Goal: Transaction & Acquisition: Purchase product/service

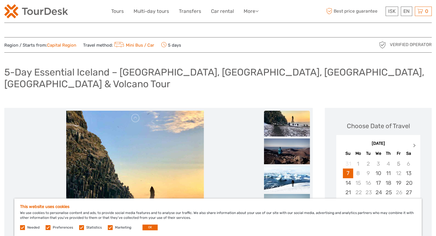
click at [414, 143] on span "Next Month" at bounding box center [414, 147] width 0 height 8
click at [379, 188] on div "24" at bounding box center [378, 192] width 10 height 9
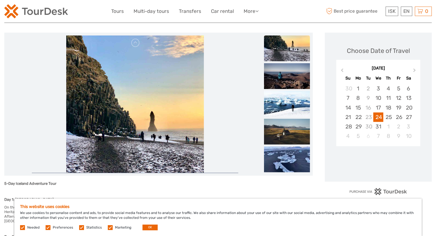
scroll to position [125, 0]
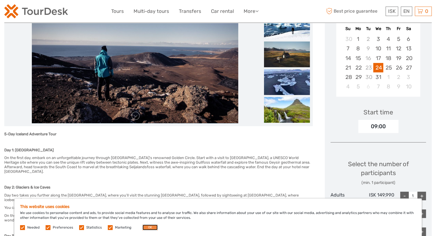
click at [148, 227] on button "OK" at bounding box center [149, 228] width 15 height 6
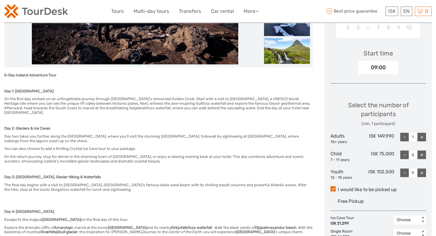
scroll to position [184, 0]
click at [424, 133] on div "+" at bounding box center [421, 137] width 9 height 9
type input "2"
click at [423, 151] on div "+" at bounding box center [421, 155] width 9 height 9
type input "1"
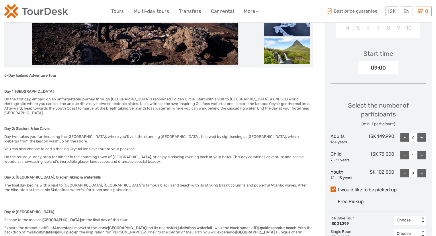
click at [423, 169] on div "+" at bounding box center [421, 173] width 9 height 9
type input "1"
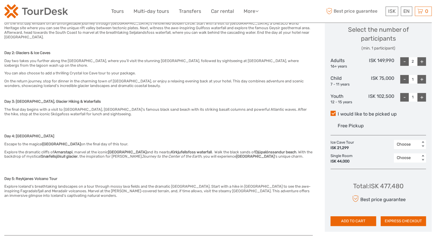
scroll to position [282, 0]
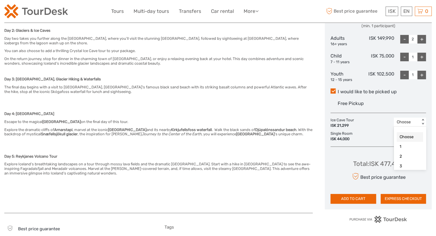
click at [409, 119] on div "Choose" at bounding box center [407, 122] width 20 height 6
click at [401, 156] on div "4" at bounding box center [410, 161] width 26 height 10
drag, startPoint x: 381, startPoint y: 151, endPoint x: 406, endPoint y: 152, distance: 24.9
click at [406, 152] on div "Total : ISK 562,676 Best price guarantee ADD TO CART EXPRESS CHECKOUT" at bounding box center [377, 178] width 95 height 52
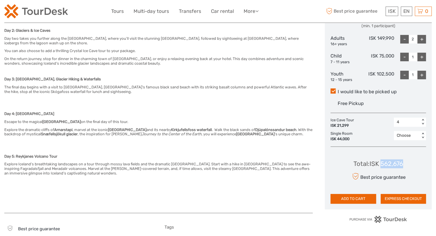
copy div "562,676"
click at [374, 152] on div "Total : ISK 562,676 Best price guarantee ADD TO CART EXPRESS CHECKOUT" at bounding box center [377, 178] width 95 height 52
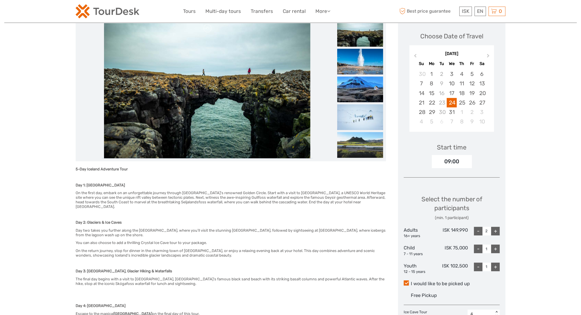
scroll to position [199, 0]
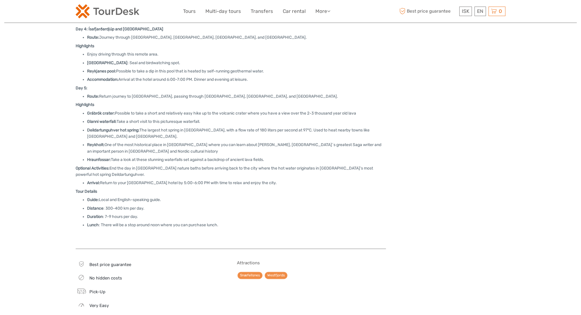
scroll to position [28, 0]
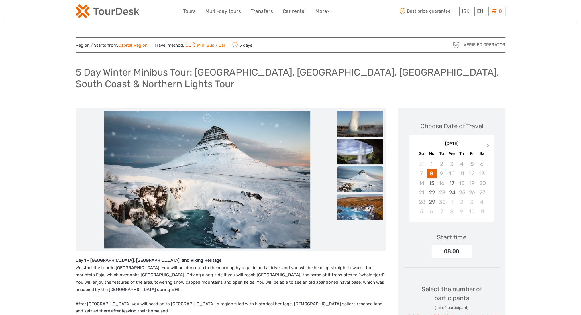
click at [489, 146] on button "Next Month" at bounding box center [488, 146] width 9 height 9
click at [450, 194] on div "24" at bounding box center [452, 192] width 10 height 9
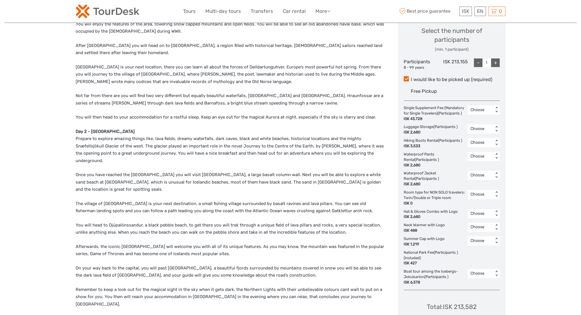
scroll to position [270, 0]
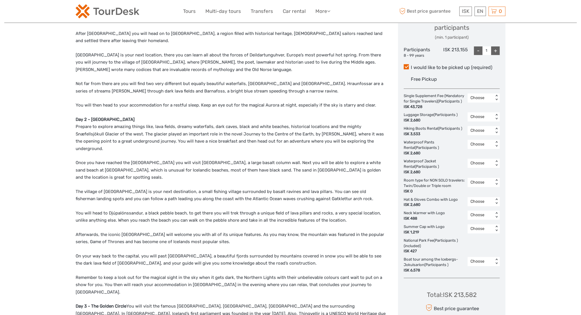
click at [481, 185] on div "Choose" at bounding box center [481, 183] width 20 height 6
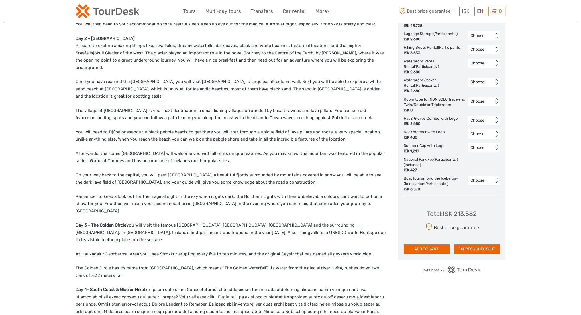
scroll to position [351, 0]
drag, startPoint x: 455, startPoint y: 225, endPoint x: 484, endPoint y: 224, distance: 29.2
click at [484, 224] on div "Total : ISK 213,582 Best price guarantee ADD TO CART EXPRESS CHECKOUT" at bounding box center [452, 229] width 96 height 52
copy div "213,582"
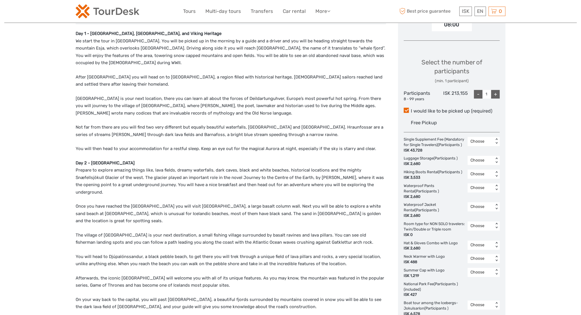
scroll to position [221, 0]
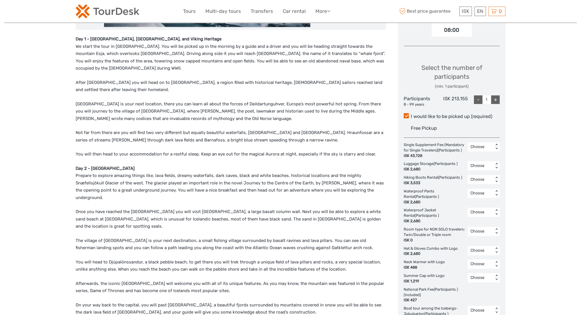
click at [496, 99] on div "+" at bounding box center [495, 99] width 9 height 9
type input "4"
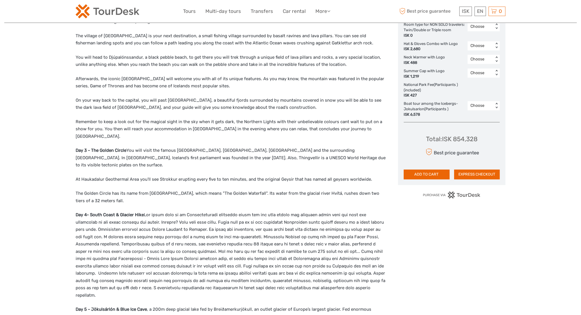
scroll to position [421, 0]
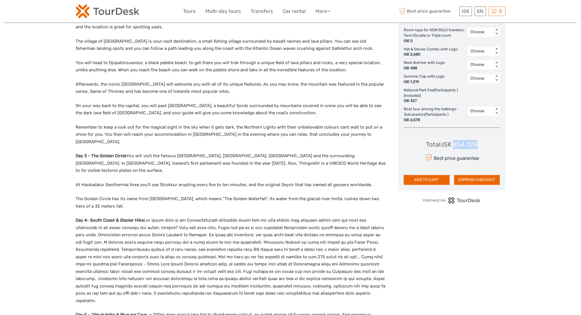
drag, startPoint x: 454, startPoint y: 154, endPoint x: 488, endPoint y: 156, distance: 33.9
click at [488, 156] on div "Total : ISK 854,328 Best price guarantee ADD TO CART EXPRESS CHECKOUT" at bounding box center [452, 158] width 96 height 52
copy div "854,328"
click at [302, 149] on div "Day 1 - [GEOGRAPHIC_DATA], [GEOGRAPHIC_DATA], and Viking Heritage We start the …" at bounding box center [231, 123] width 310 height 575
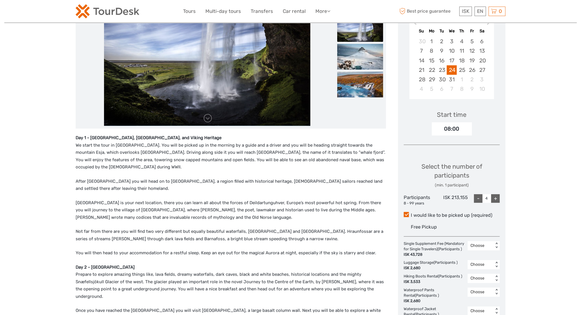
scroll to position [0, 0]
